Goal: Obtain resource: Download file/media

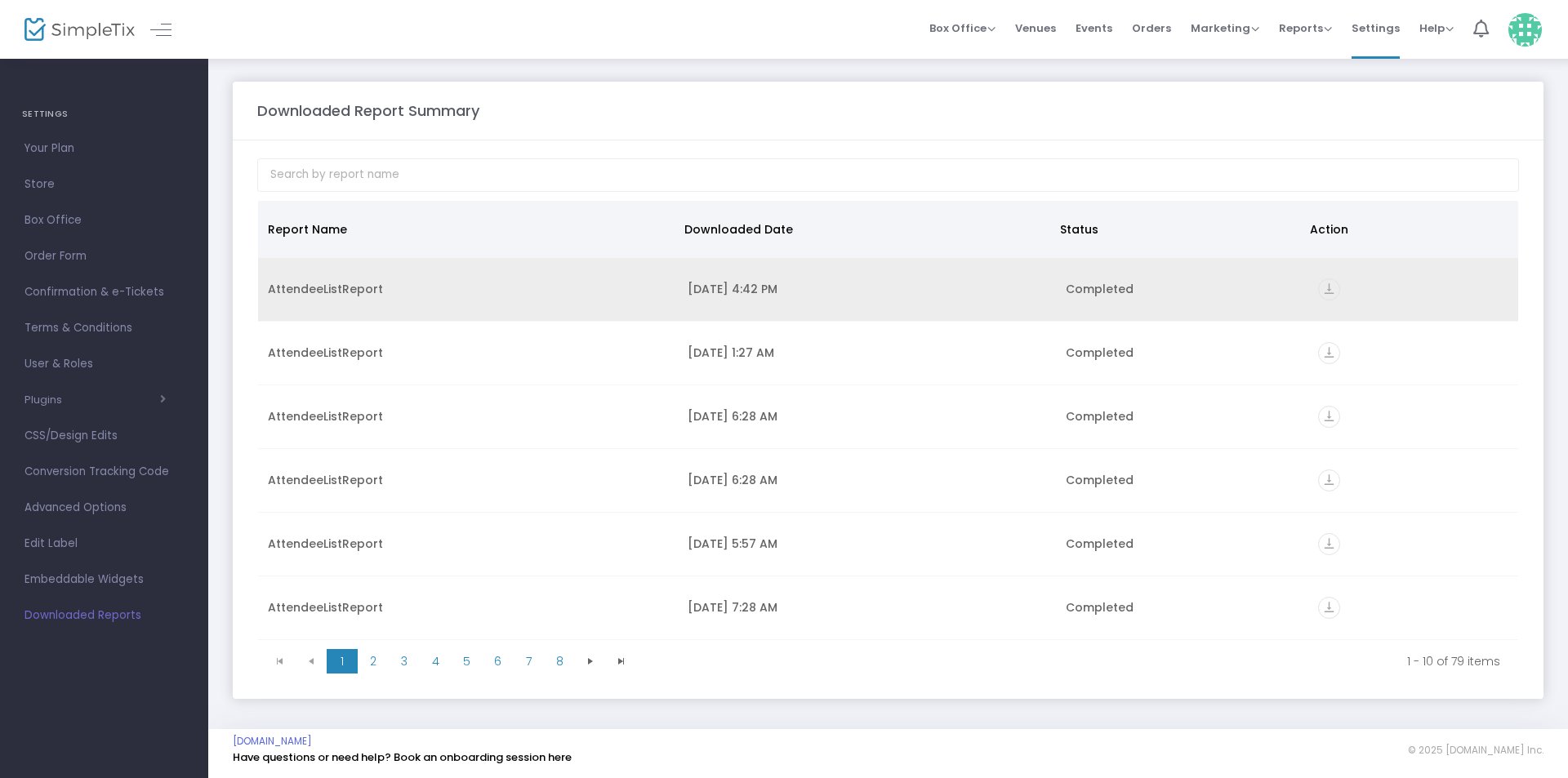
click at [1318, 288] on icon "vertical_align_bottom" at bounding box center [1328, 289] width 22 height 22
click at [1326, 293] on icon "vertical_align_bottom" at bounding box center [1328, 289] width 22 height 22
